Goal: Task Accomplishment & Management: Manage account settings

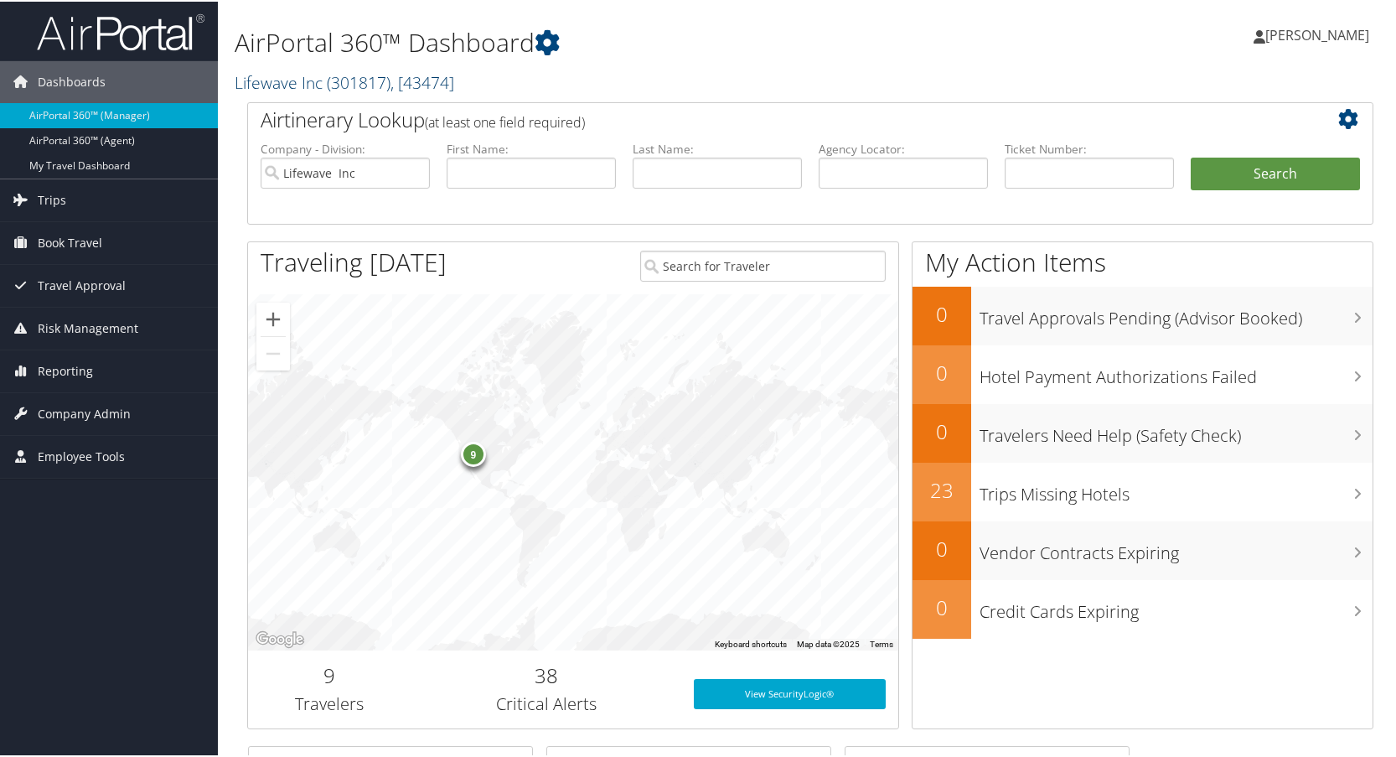
click at [321, 75] on link "Lifewave Inc ( 301817 ) , [ 43474 ]" at bounding box center [345, 81] width 220 height 23
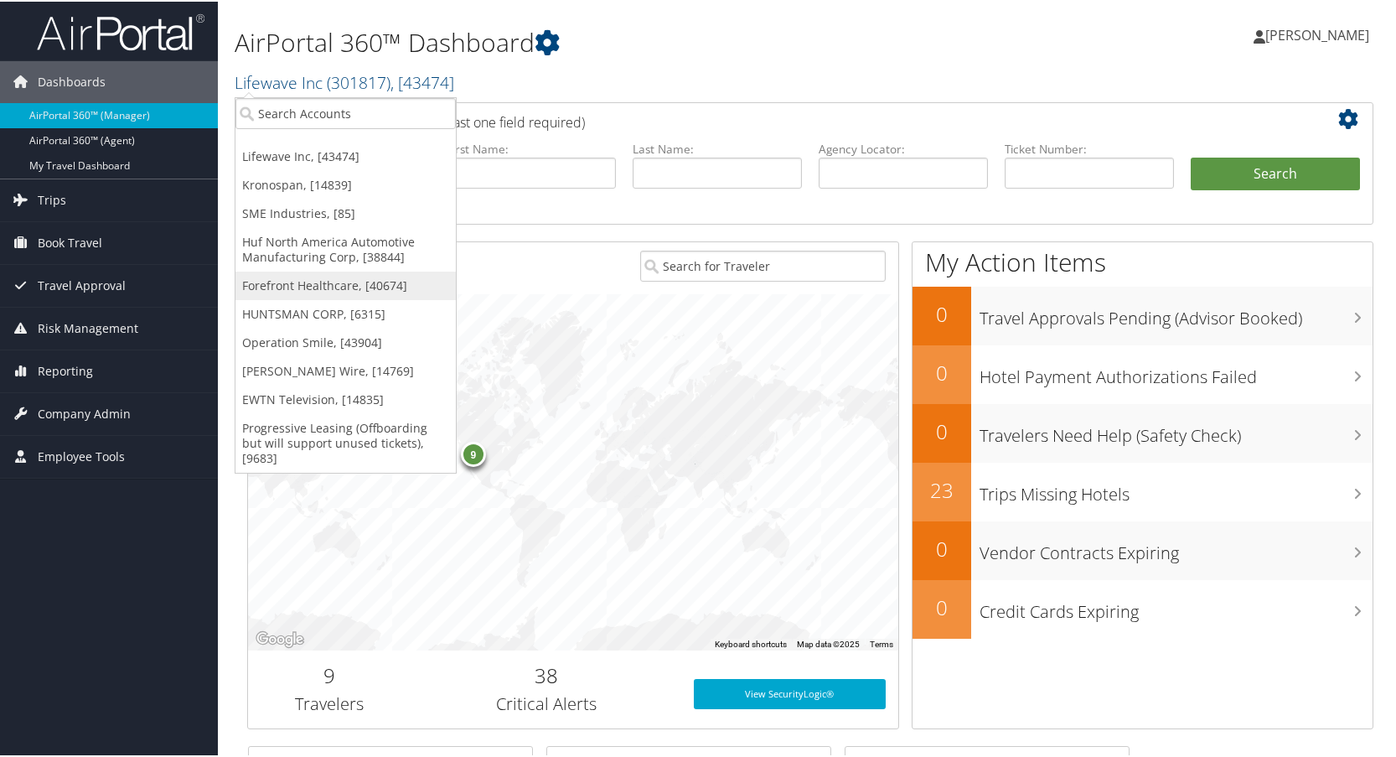
click at [294, 282] on link "Forefront Healthcare, [40674]" at bounding box center [345, 284] width 220 height 28
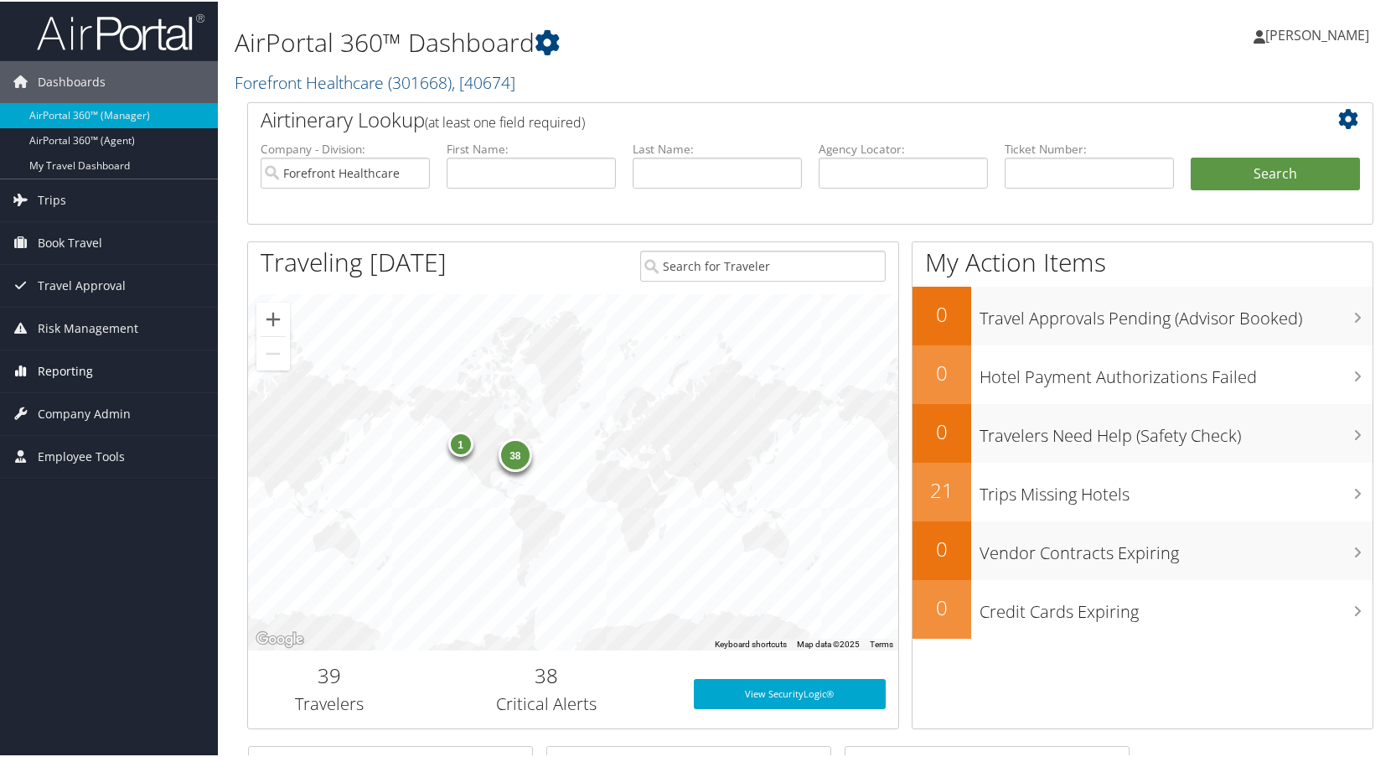
click at [56, 366] on span "Reporting" at bounding box center [65, 370] width 55 height 42
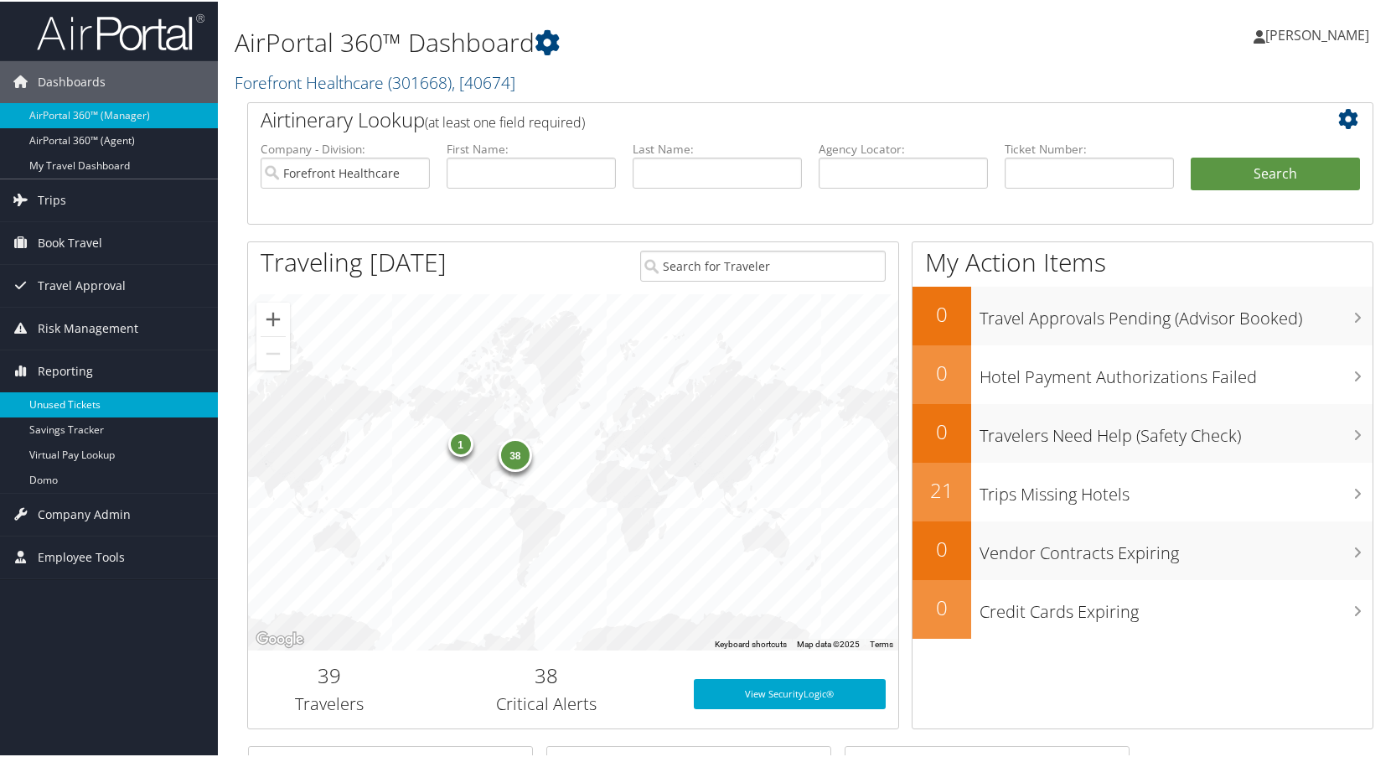
click at [59, 400] on link "Unused Tickets" at bounding box center [109, 402] width 218 height 25
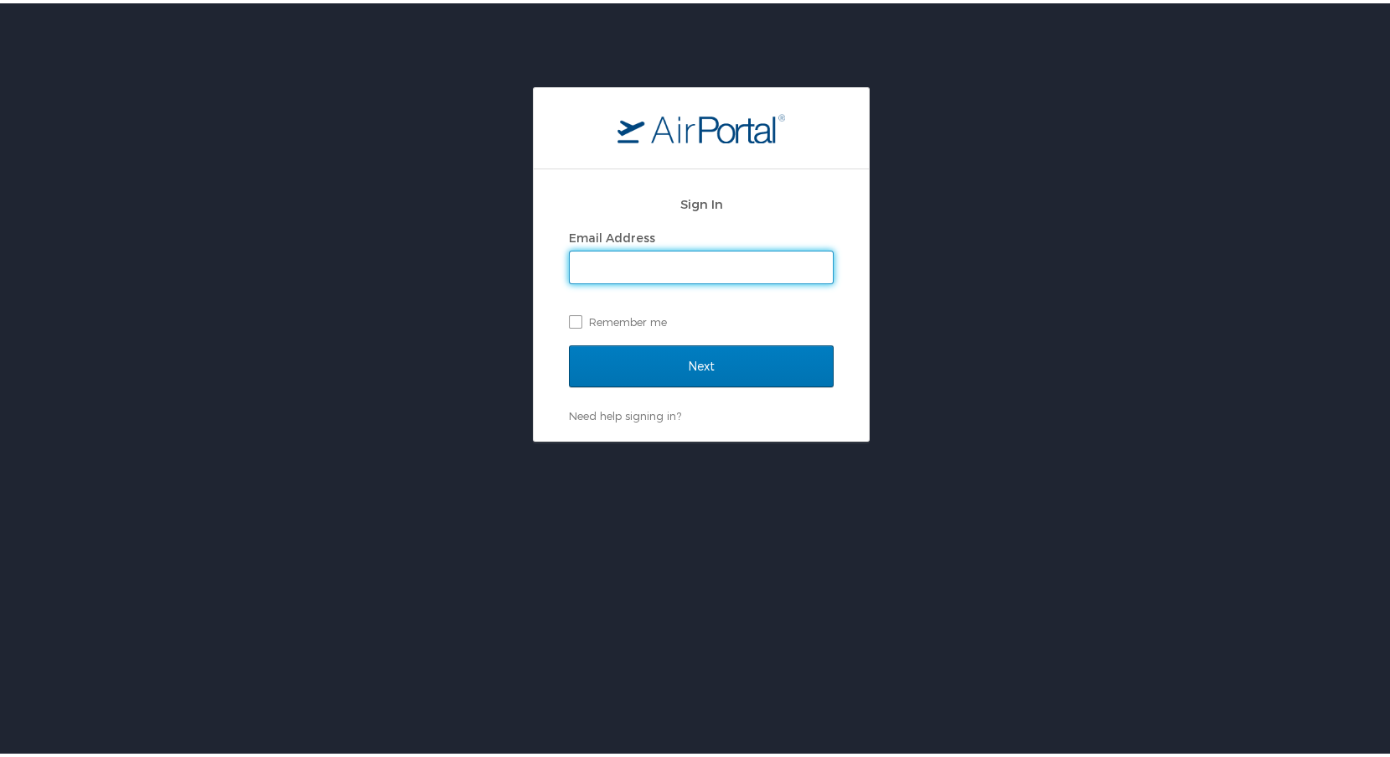
click at [625, 270] on input "Email Address" at bounding box center [701, 264] width 263 height 32
type input "lisa.bunch@cbtravel.com"
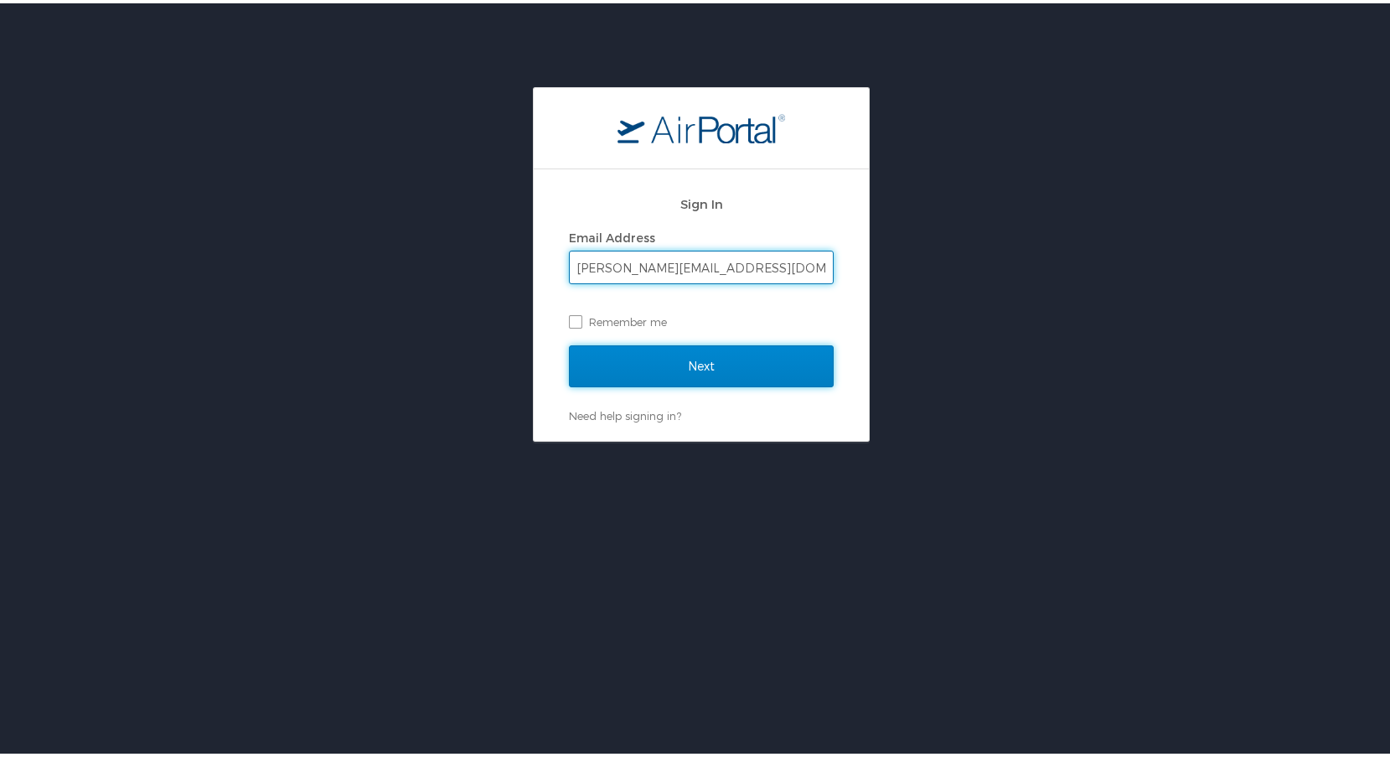
click at [705, 359] on input "Next" at bounding box center [701, 363] width 265 height 42
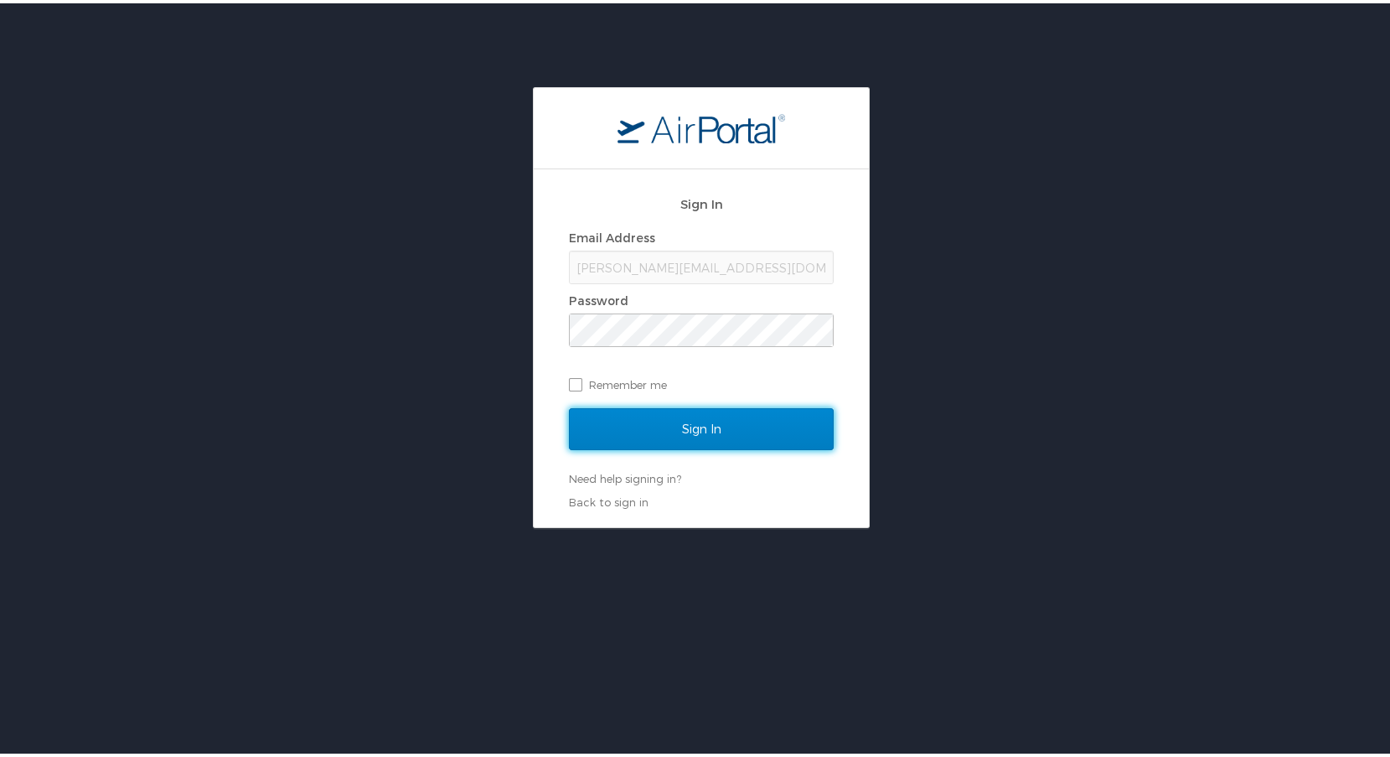
click at [755, 430] on input "Sign In" at bounding box center [701, 426] width 265 height 42
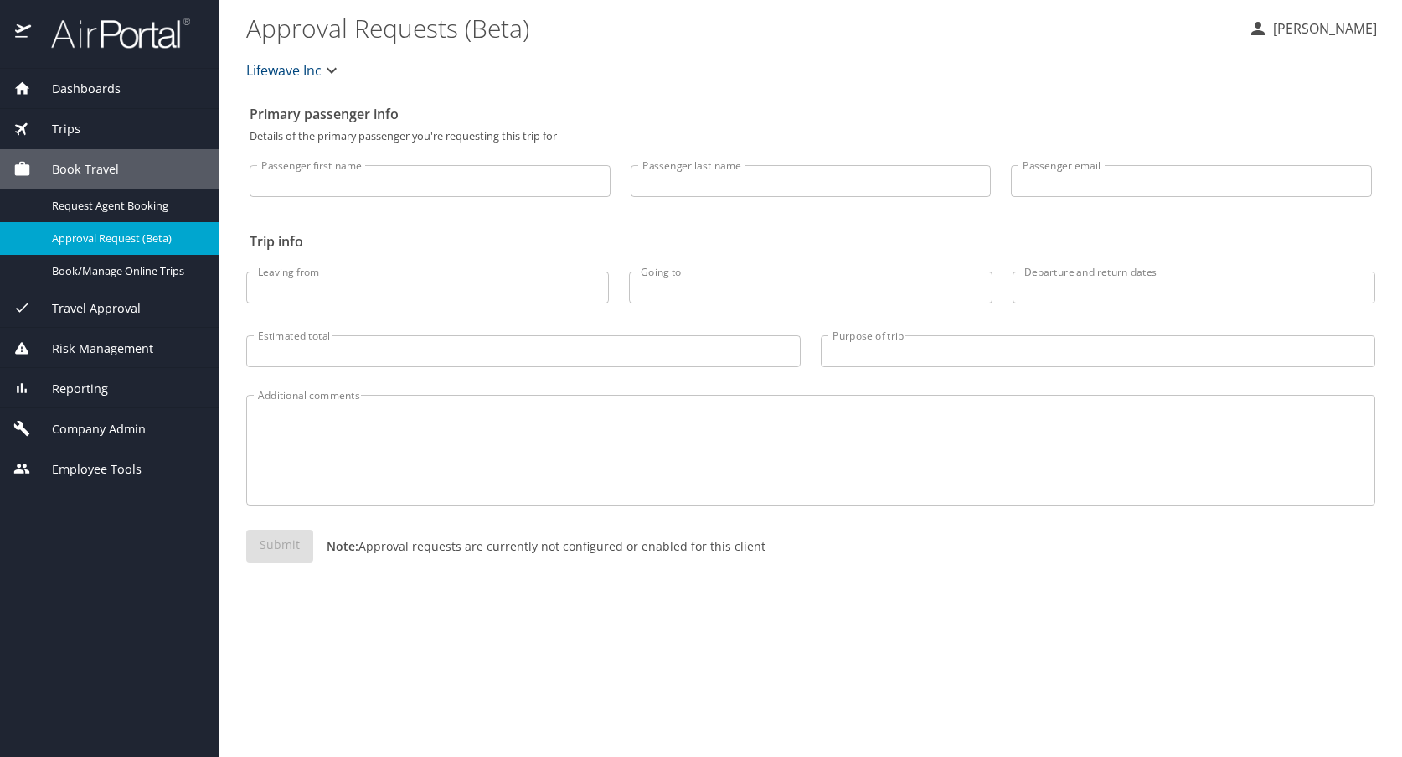
click at [307, 74] on span "Lifewave Inc" at bounding box center [283, 70] width 75 height 23
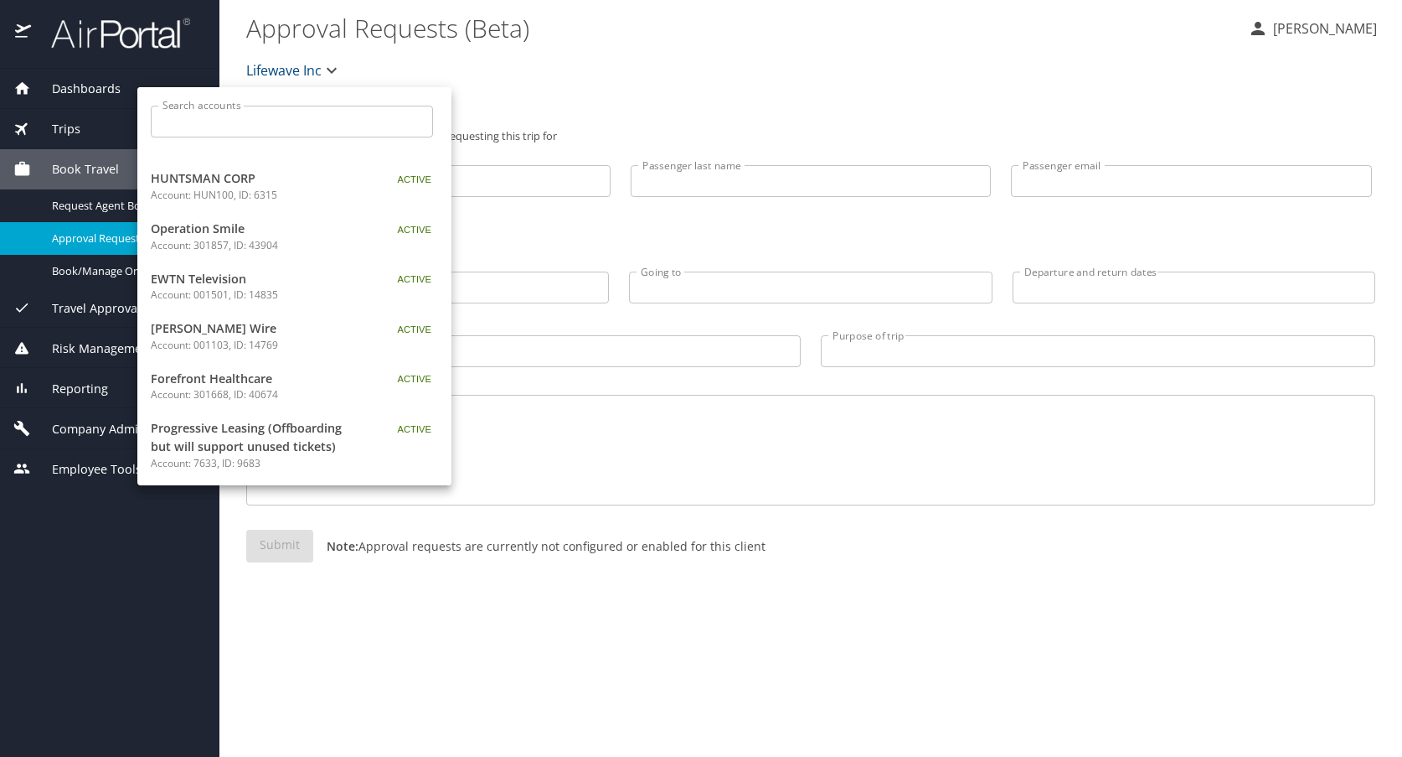
scroll to position [187, 0]
click at [213, 381] on span "Forefront Healthcare" at bounding box center [255, 378] width 209 height 18
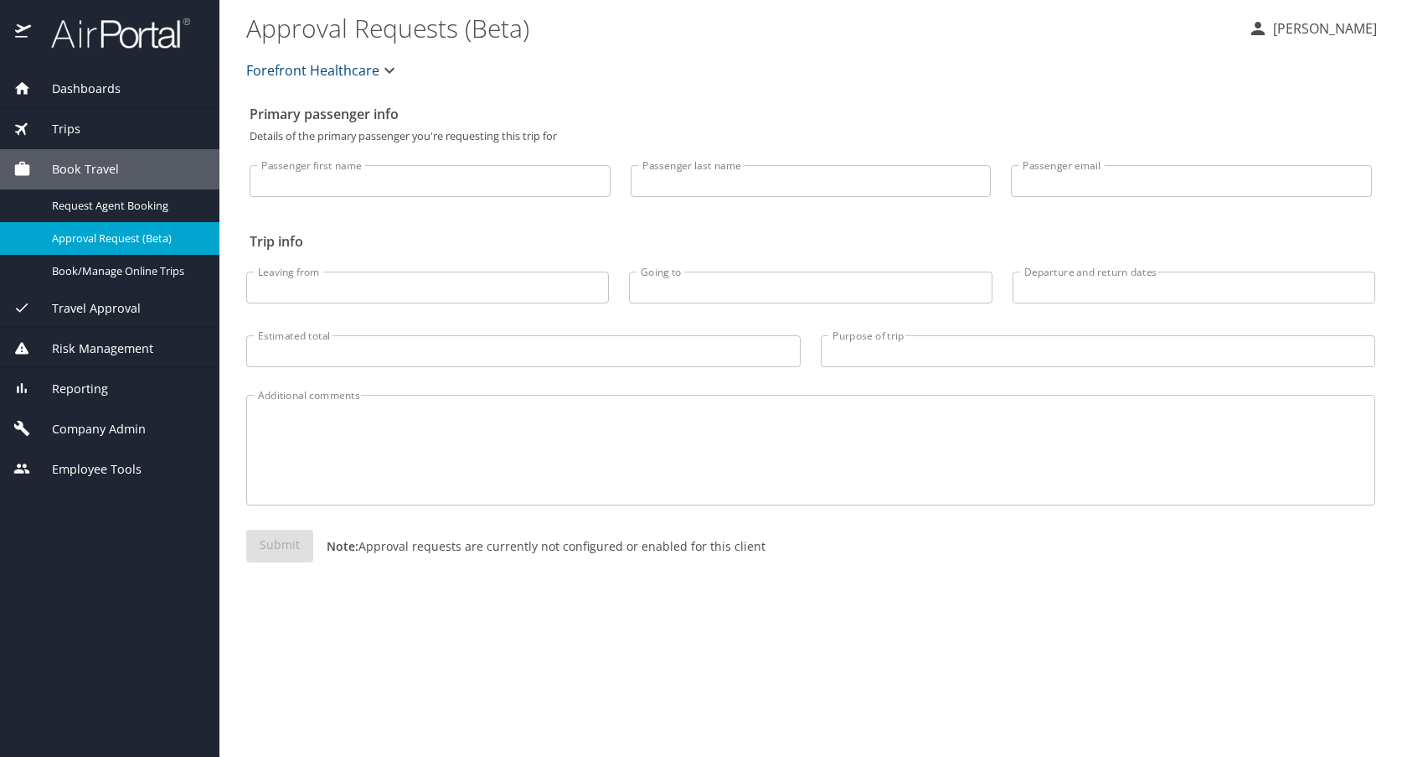
click at [83, 390] on span "Reporting" at bounding box center [69, 389] width 77 height 18
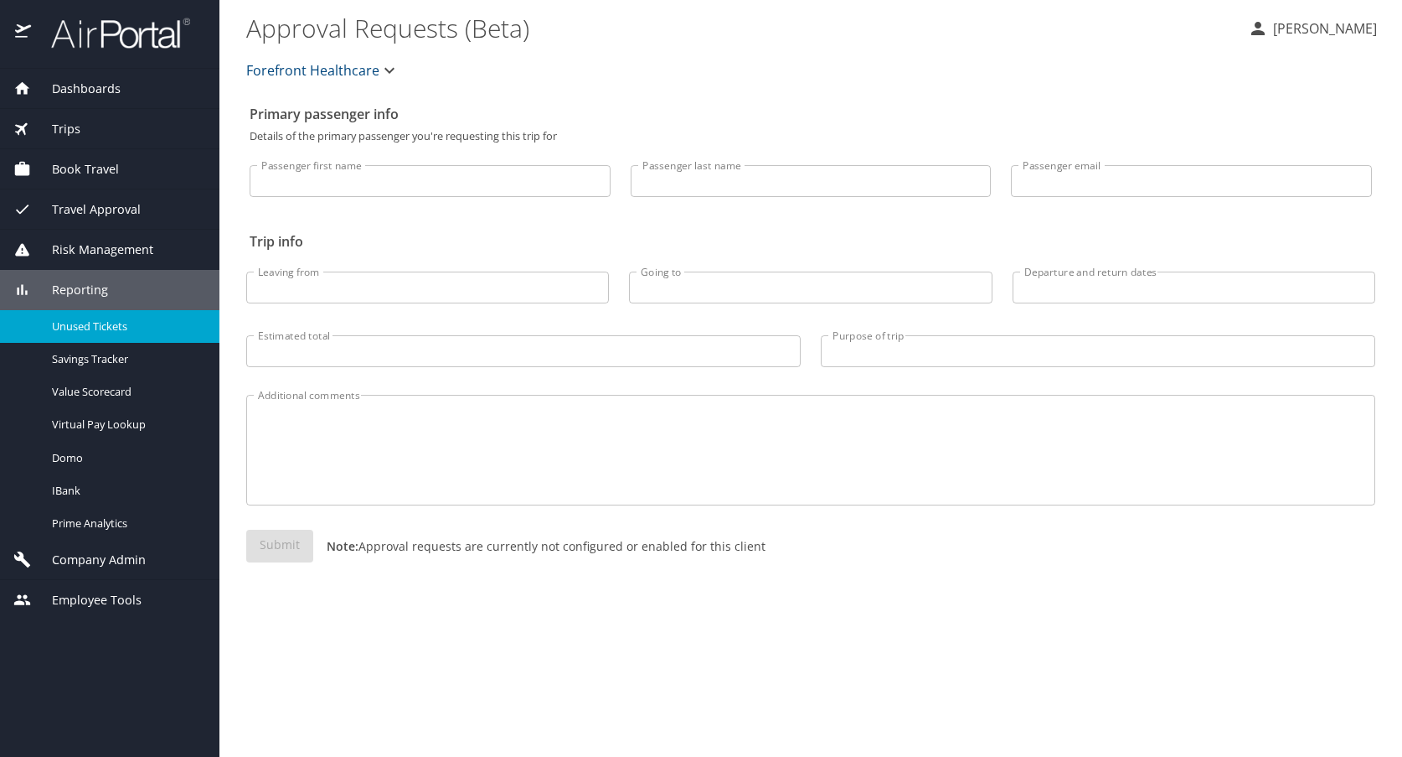
click at [106, 328] on span "Unused Tickets" at bounding box center [125, 326] width 147 height 16
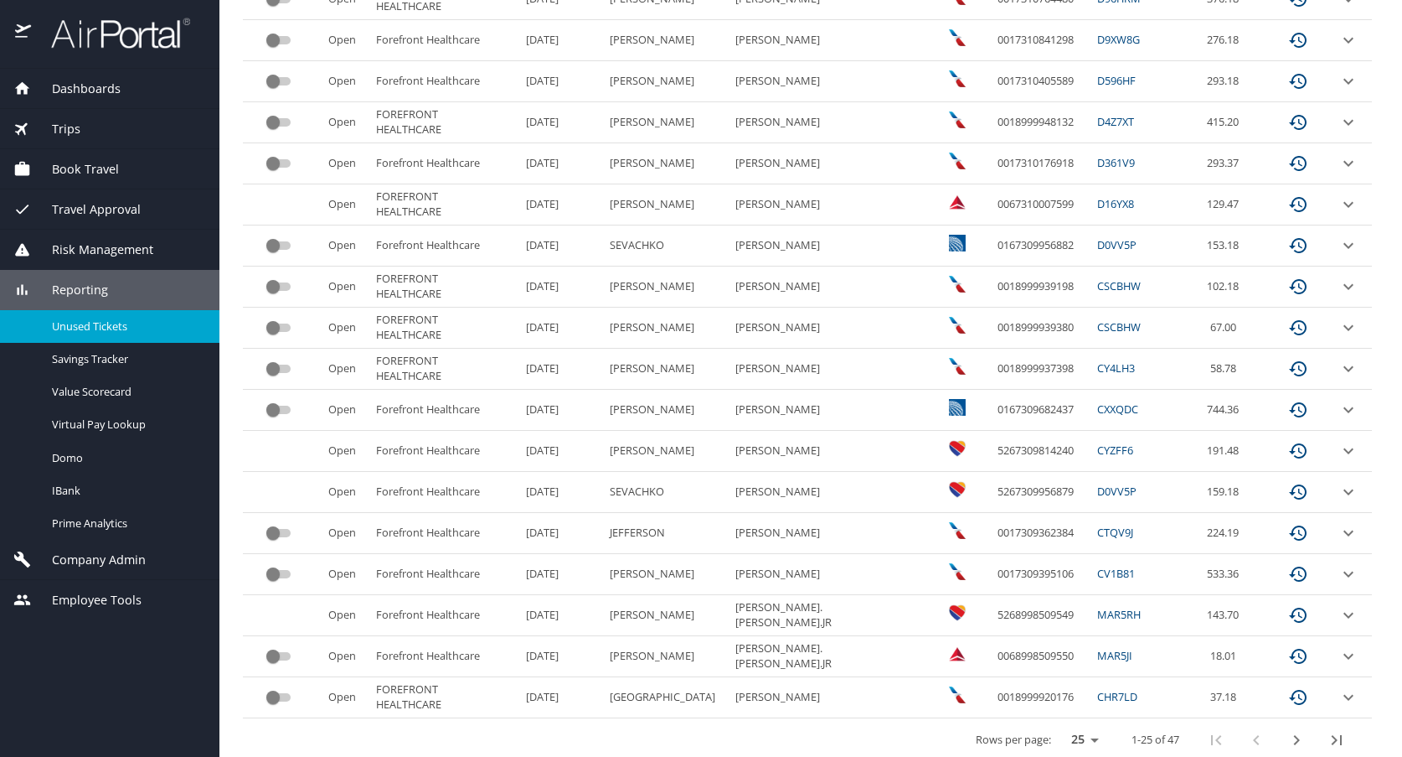
scroll to position [710, 0]
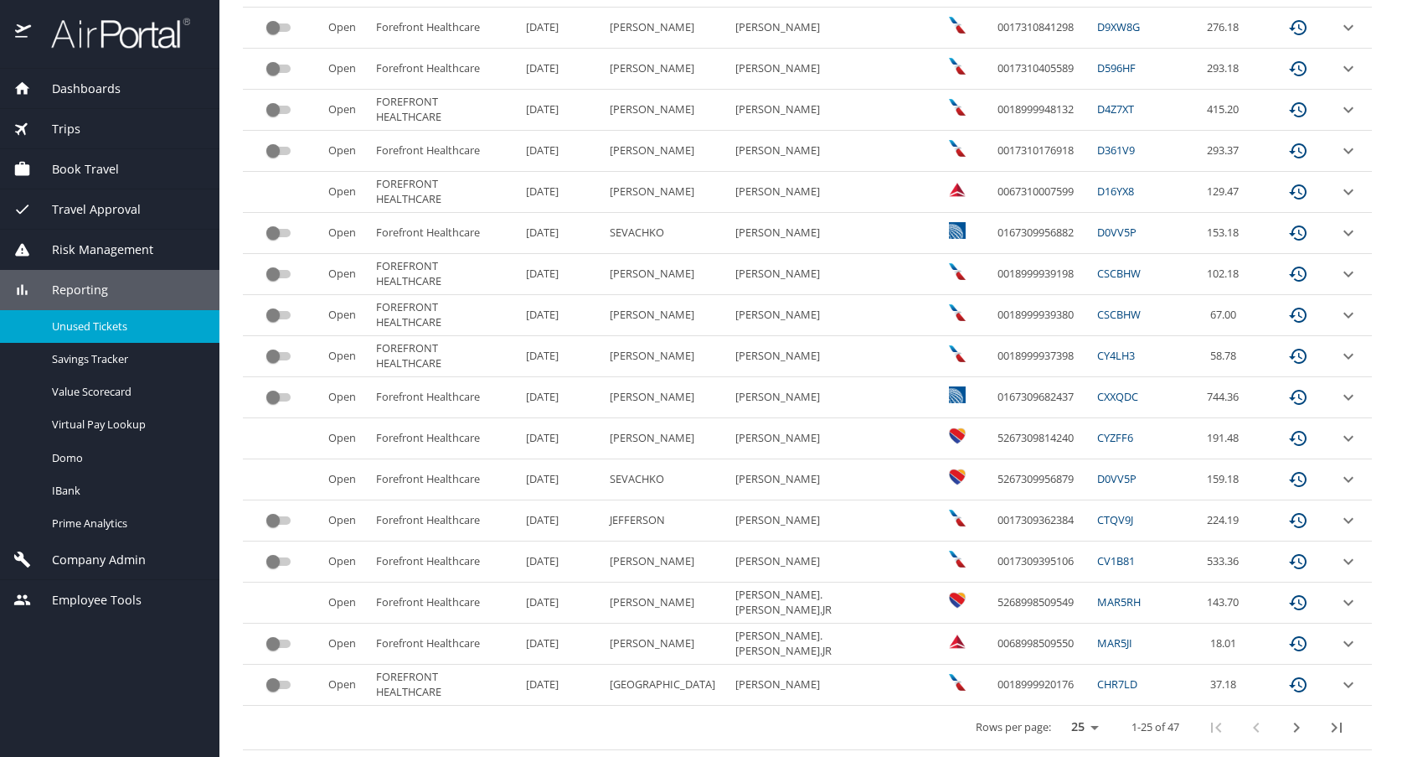
click at [1287, 725] on icon "next page" at bounding box center [1297, 727] width 20 height 20
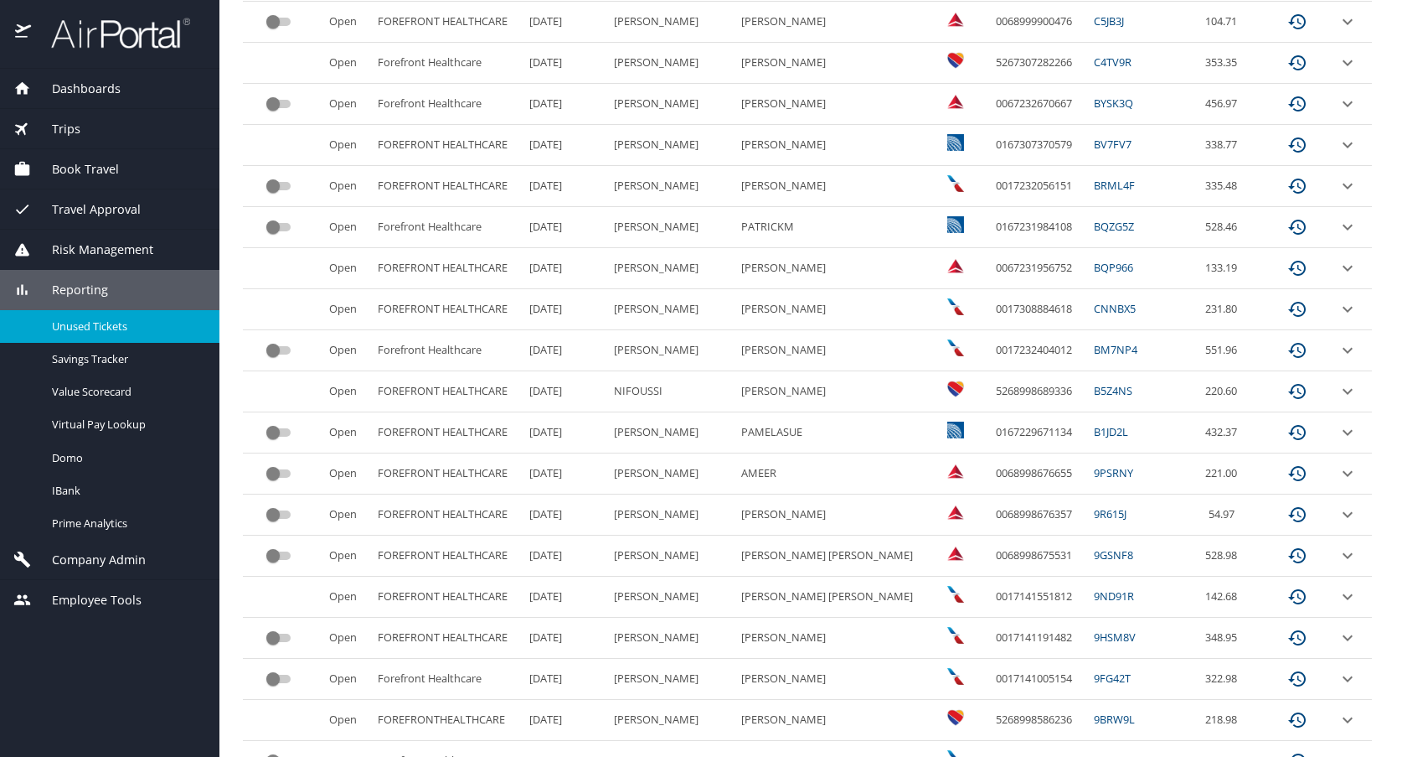
scroll to position [586, 0]
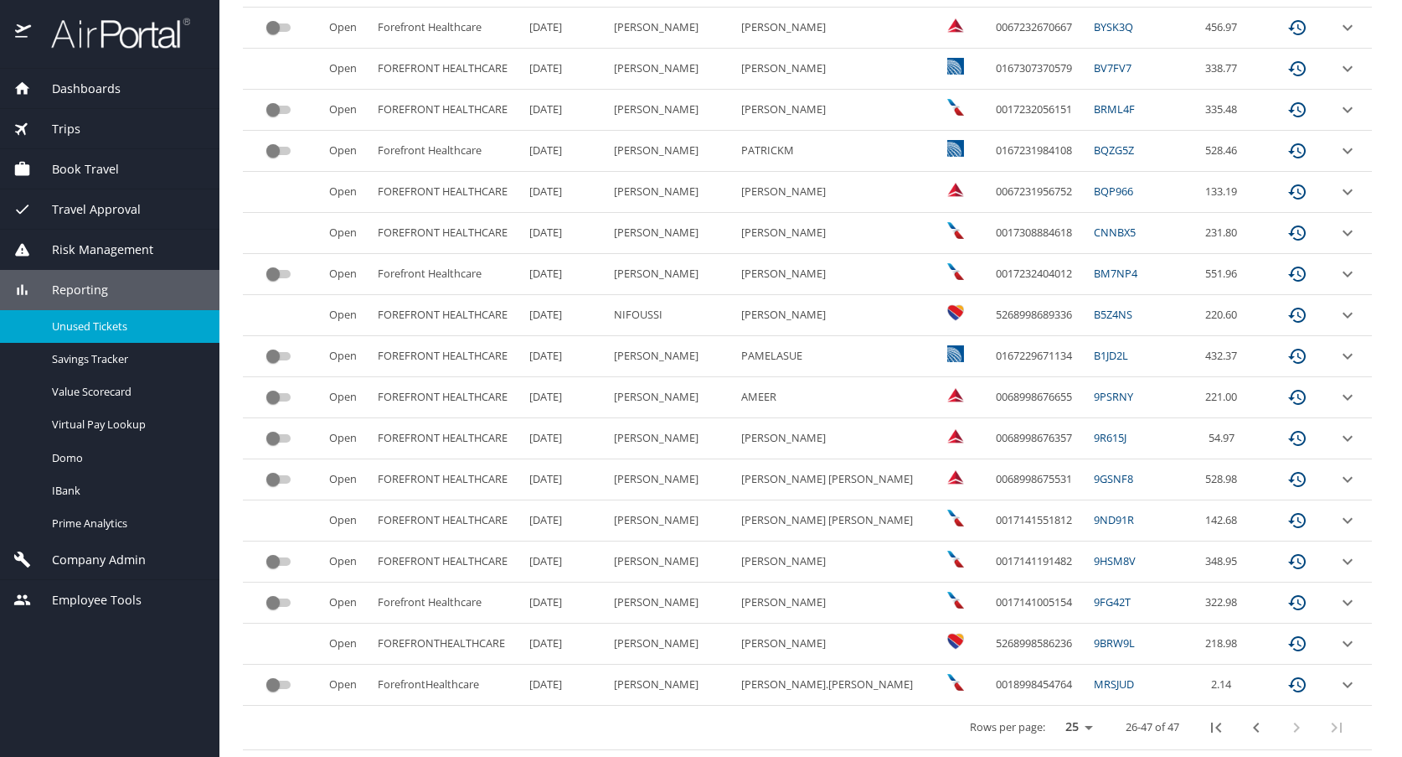
click at [1253, 728] on icon "previous page" at bounding box center [1256, 727] width 6 height 10
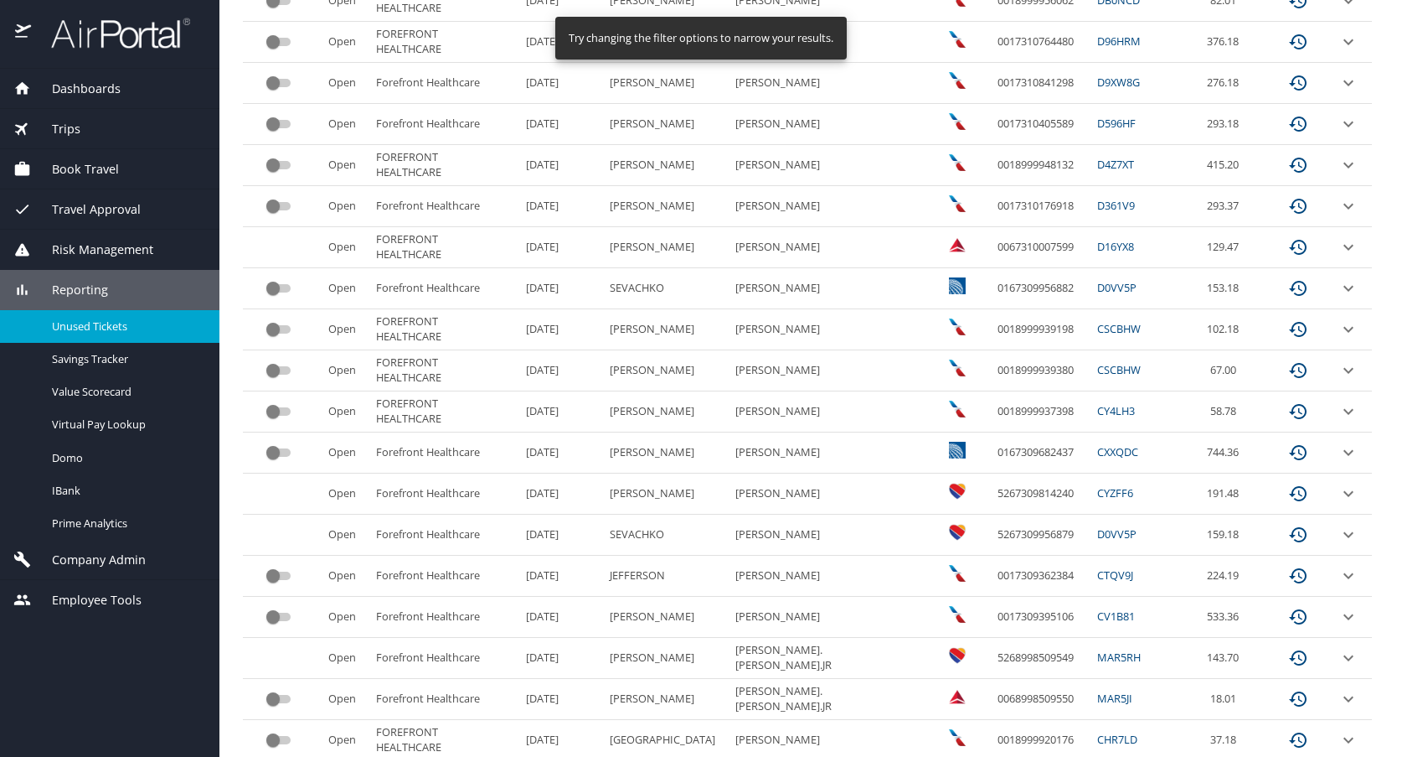
scroll to position [710, 0]
